Goal: Navigation & Orientation: Find specific page/section

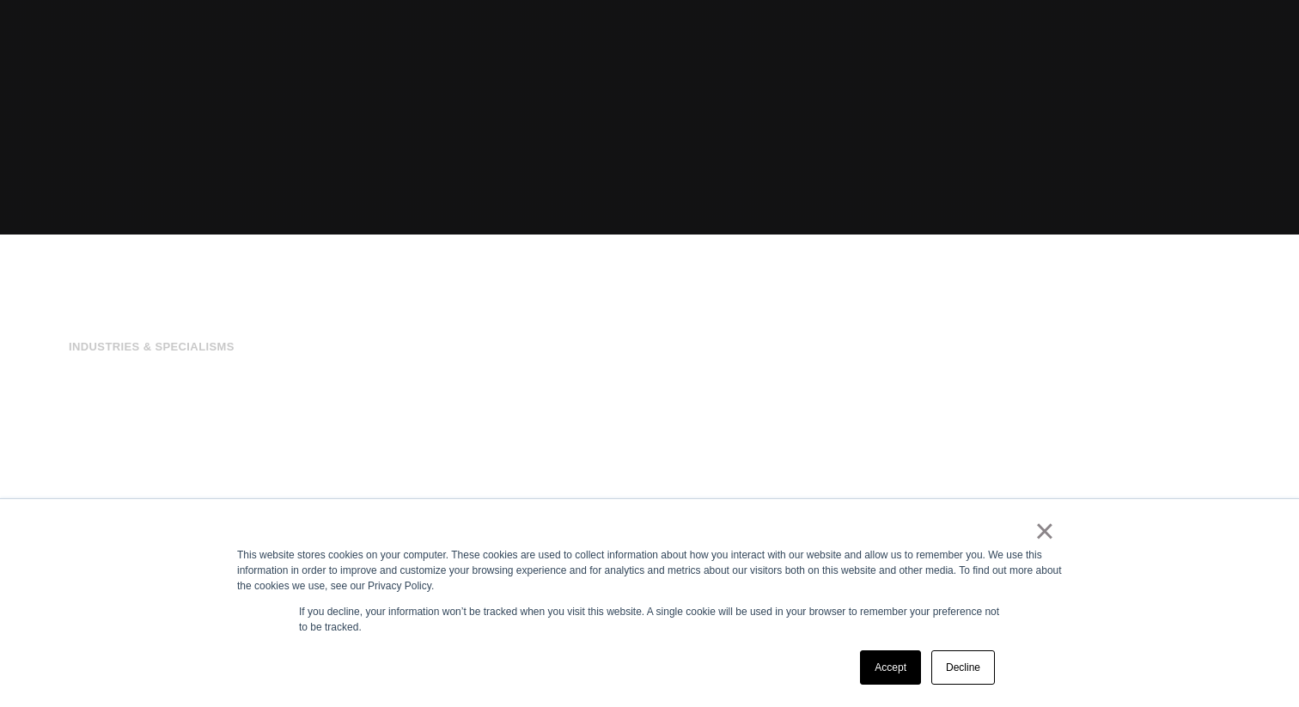
scroll to position [533, 0]
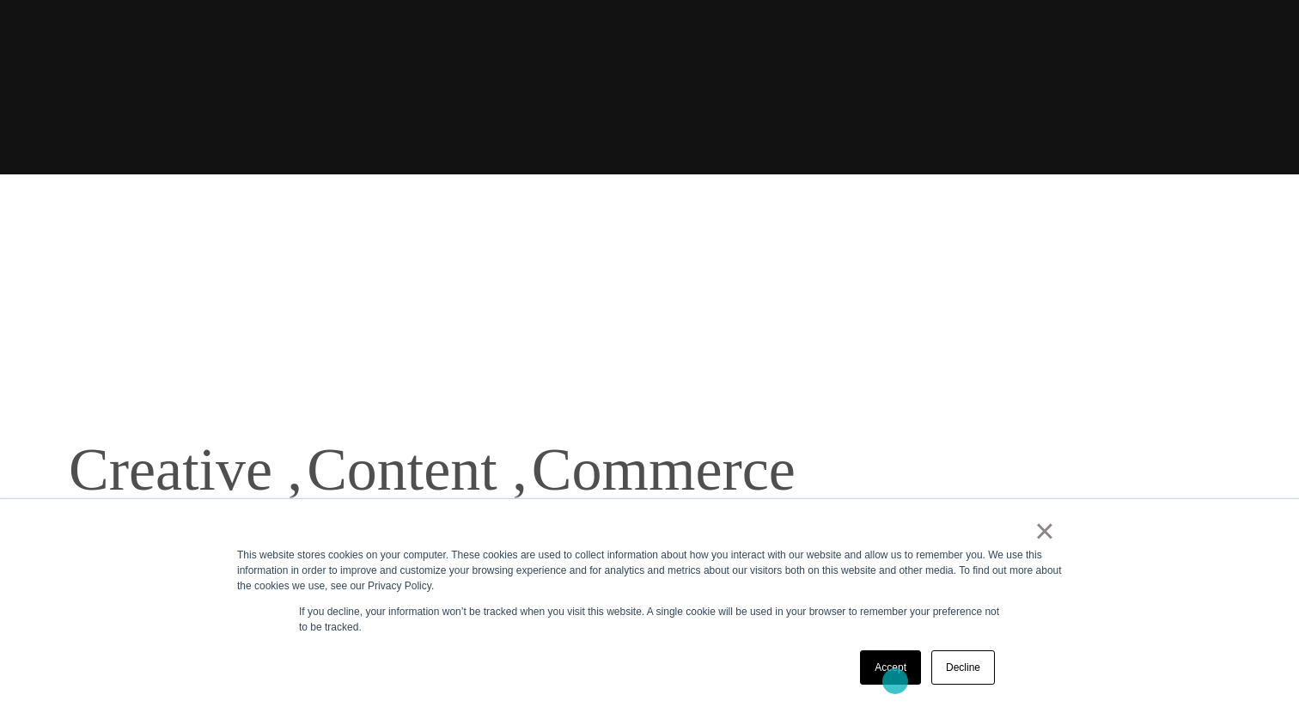
click at [895, 681] on link "Accept" at bounding box center [890, 668] width 61 height 34
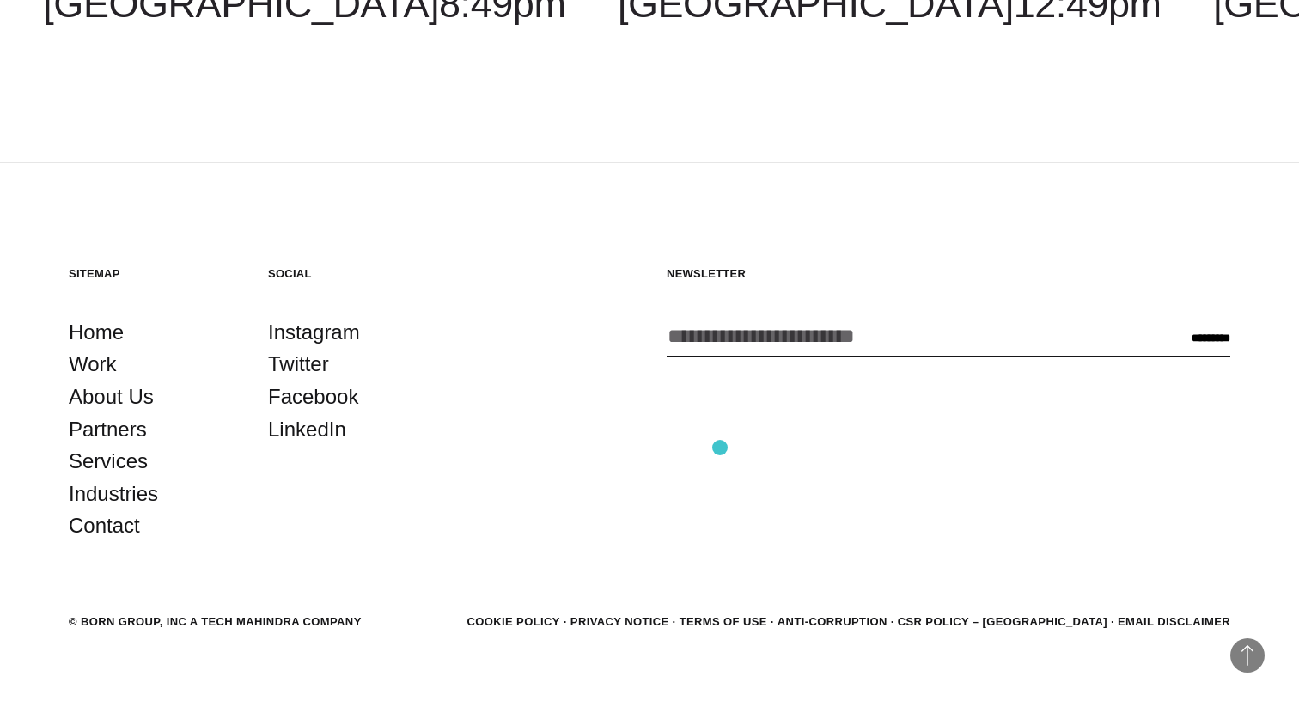
scroll to position [5056, 0]
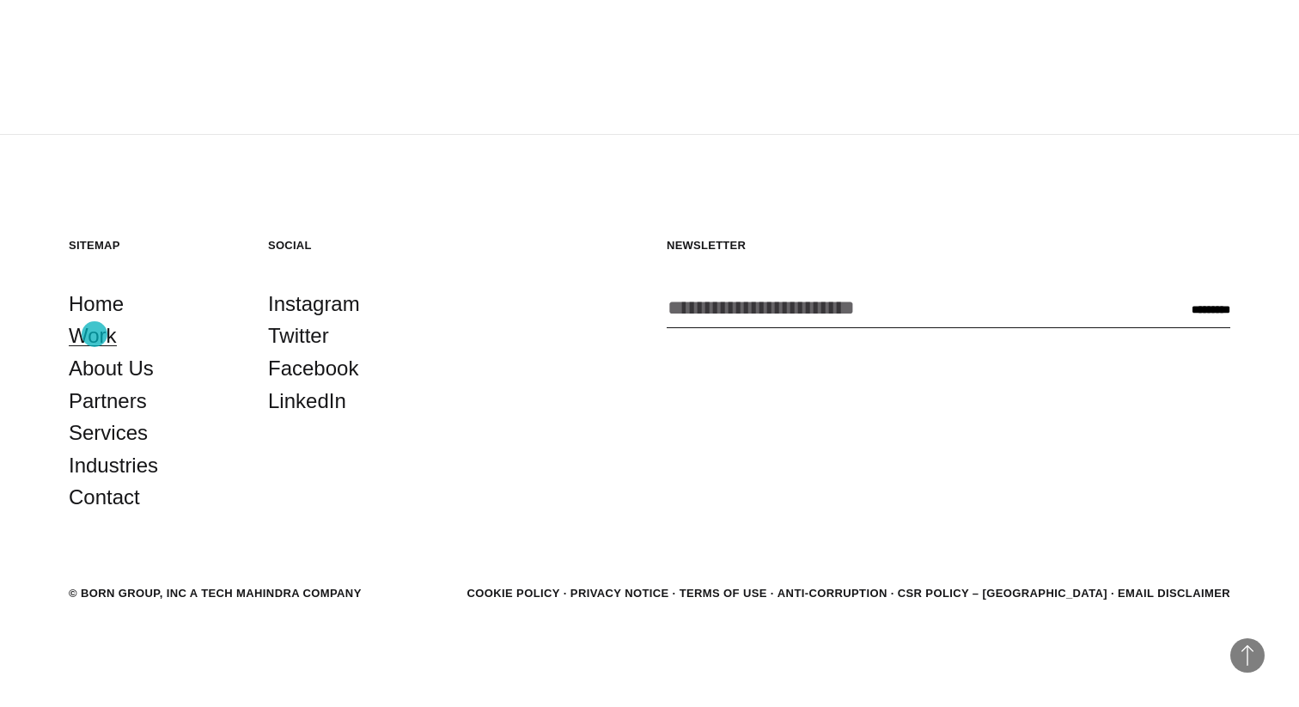
click at [95, 334] on link "Work" at bounding box center [93, 336] width 48 height 33
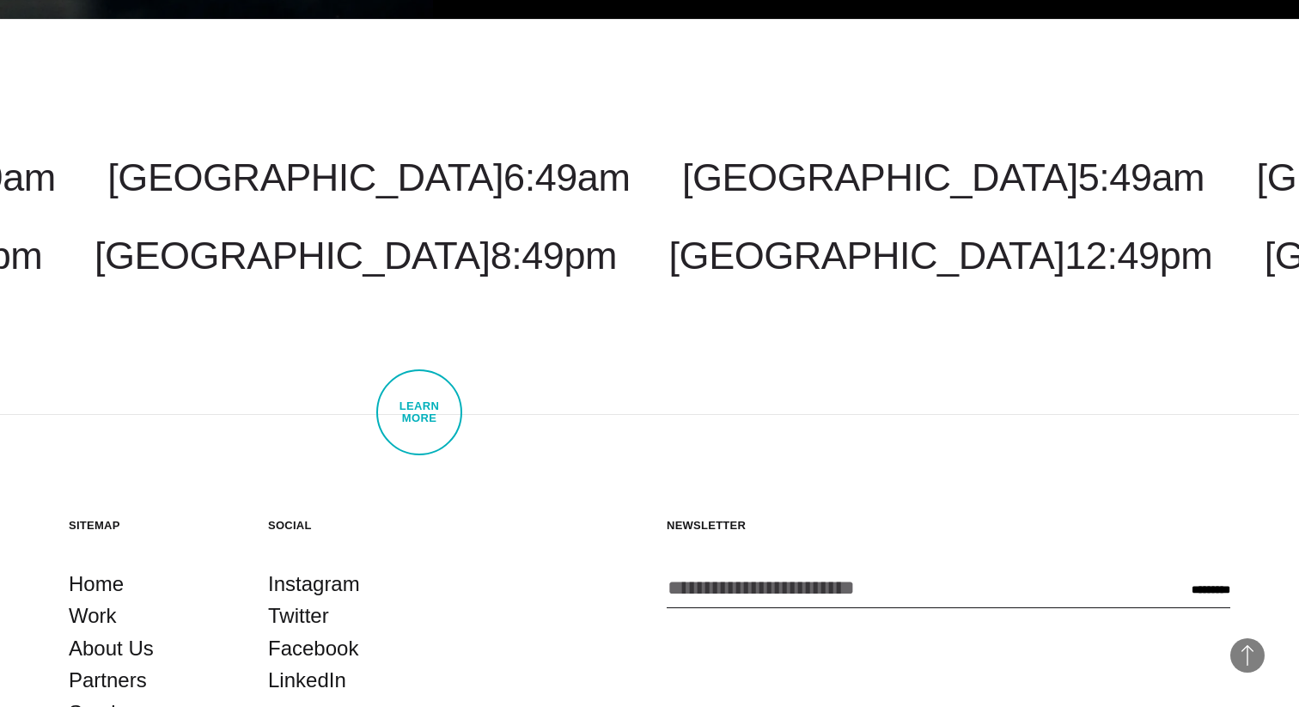
scroll to position [5386, 0]
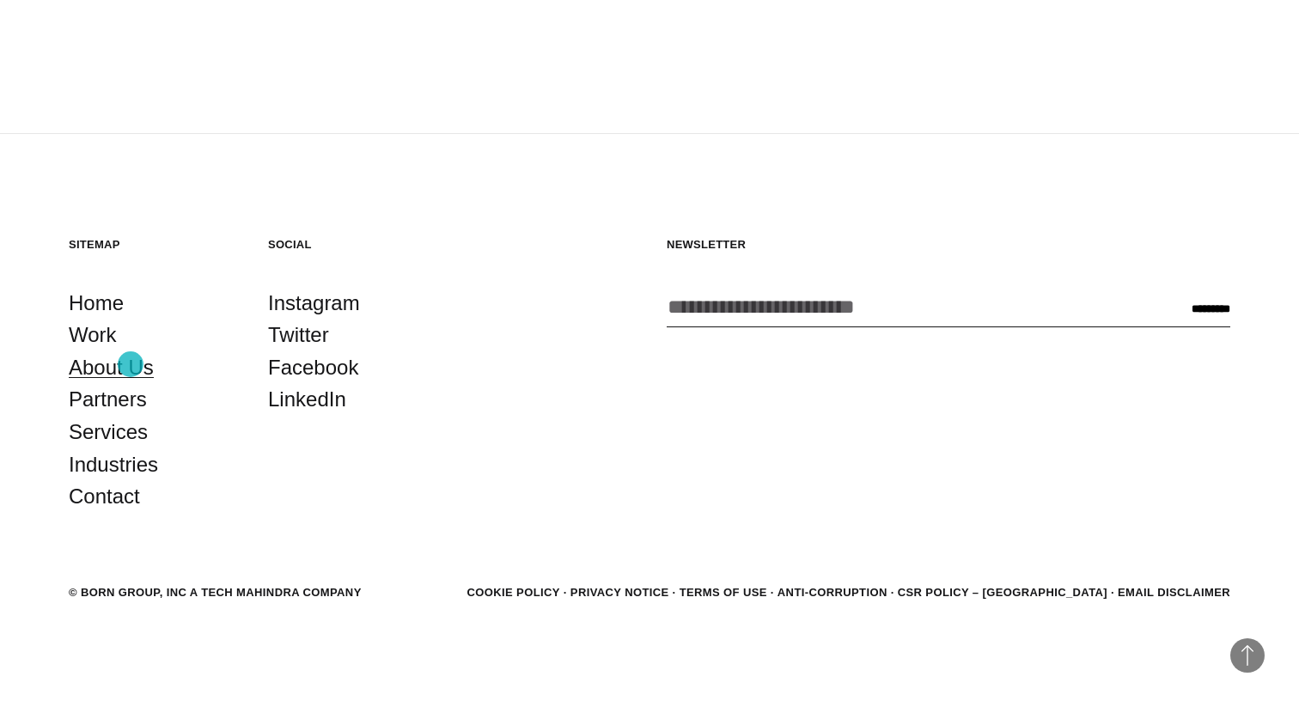
click at [131, 364] on link "About Us" at bounding box center [111, 367] width 85 height 33
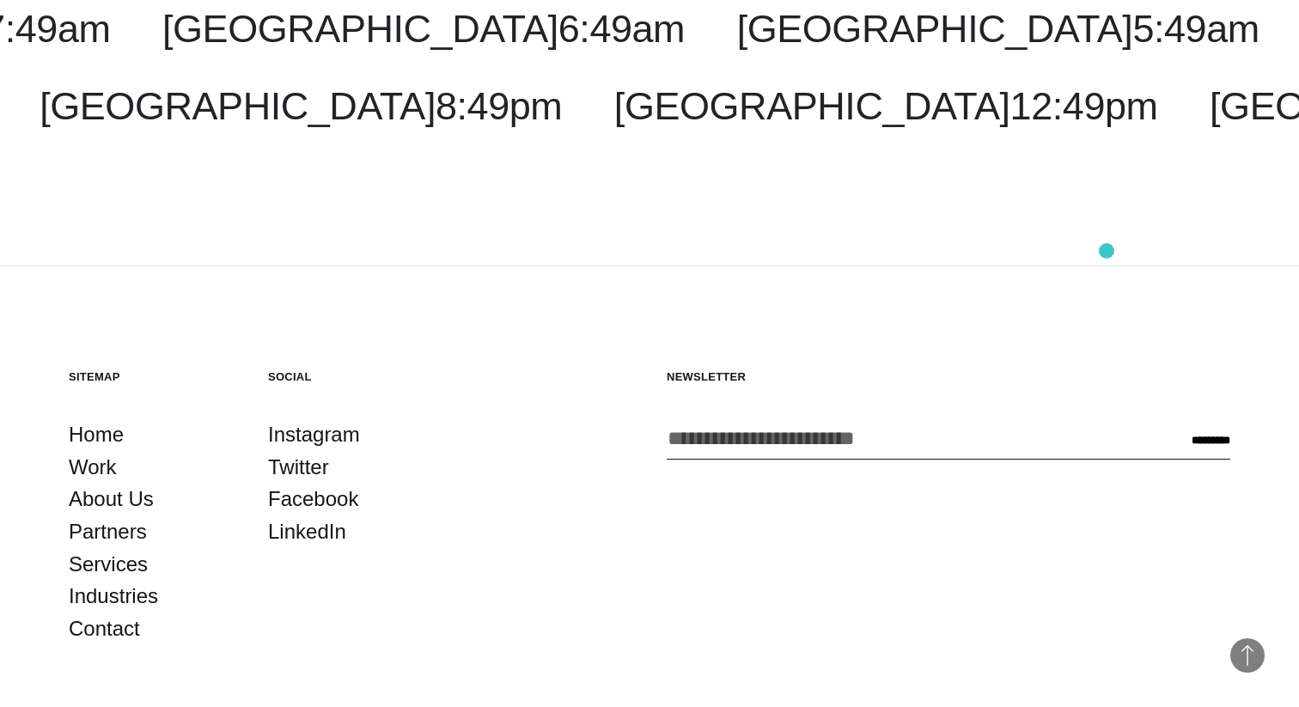
scroll to position [6125, 0]
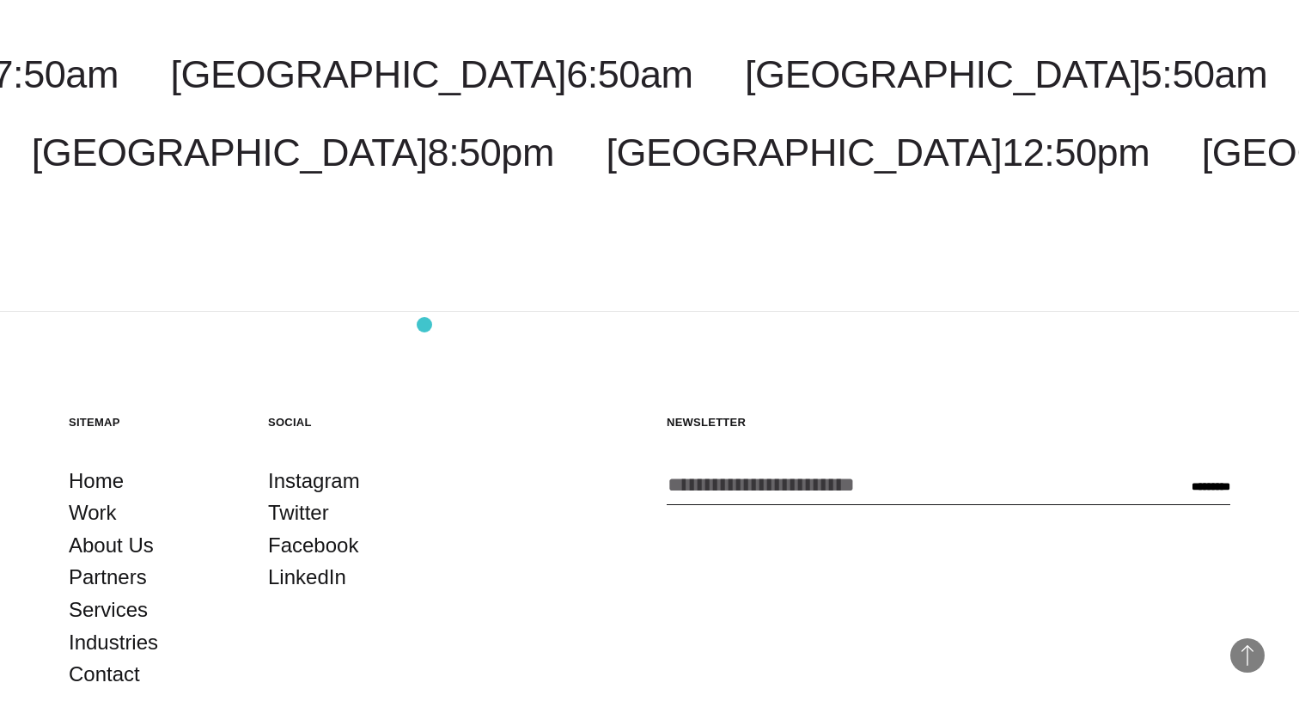
scroll to position [5386, 0]
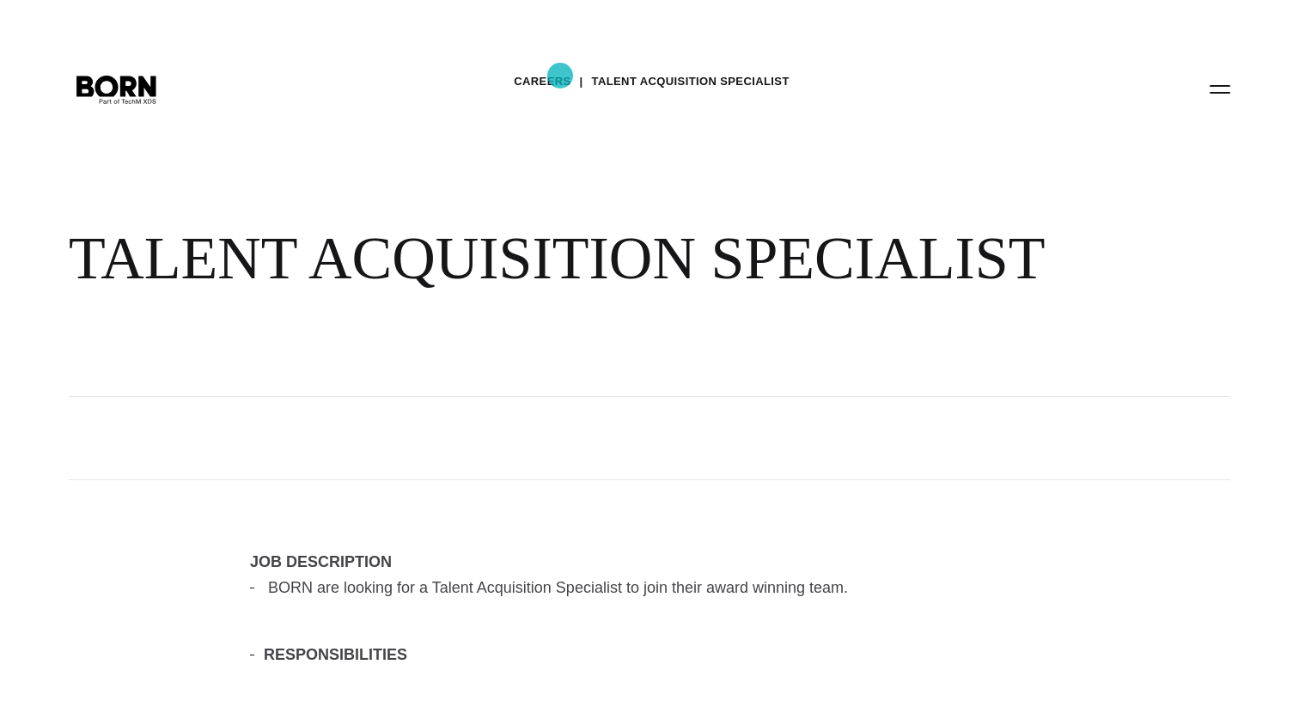
click at [560, 76] on link "Careers" at bounding box center [542, 82] width 57 height 26
